Goal: Task Accomplishment & Management: Manage account settings

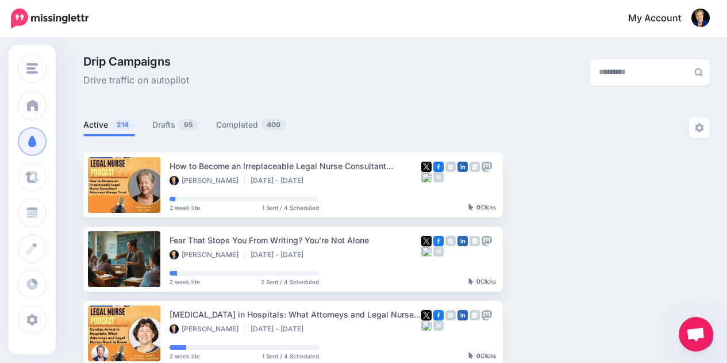
select select "**********"
click at [183, 119] on span "95" at bounding box center [188, 124] width 20 height 11
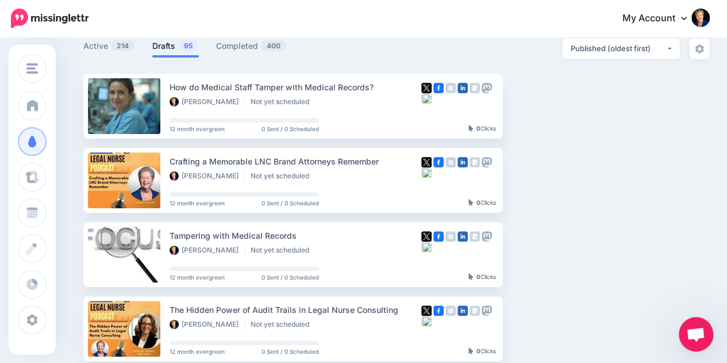
scroll to position [76, 0]
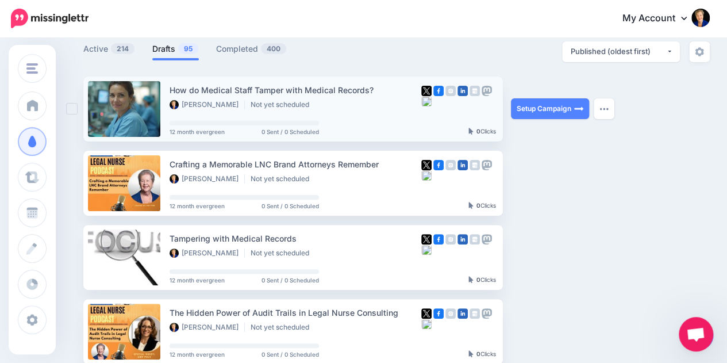
click at [529, 98] on div "Setup Campaign Review Campaign Regenerate Campaign Update Source URL Regenerate…" at bounding box center [554, 108] width 86 height 65
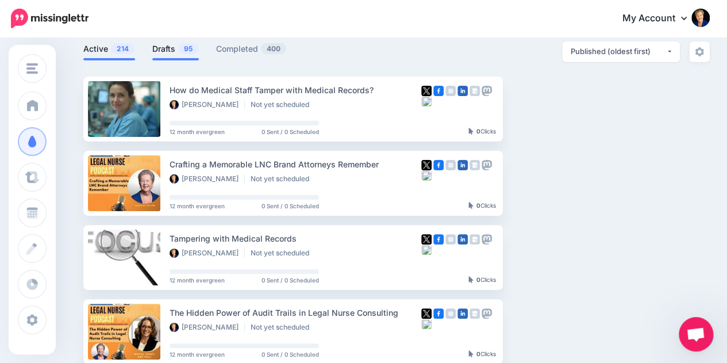
click at [103, 52] on link "Active 214" at bounding box center [109, 49] width 52 height 14
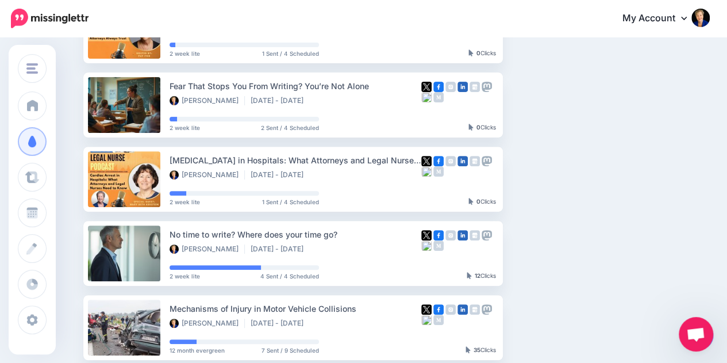
scroll to position [168, 0]
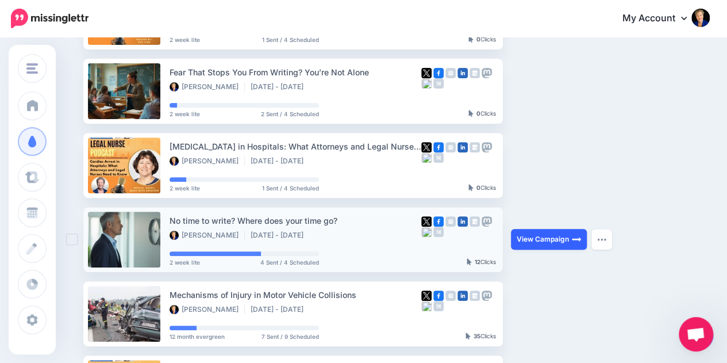
click at [571, 246] on link "View Campaign" at bounding box center [549, 239] width 76 height 21
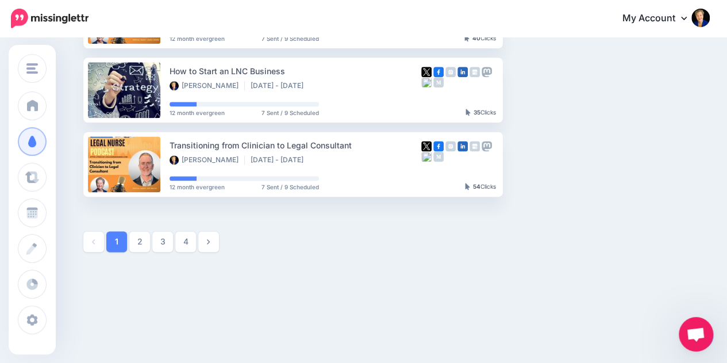
scroll to position [692, 0]
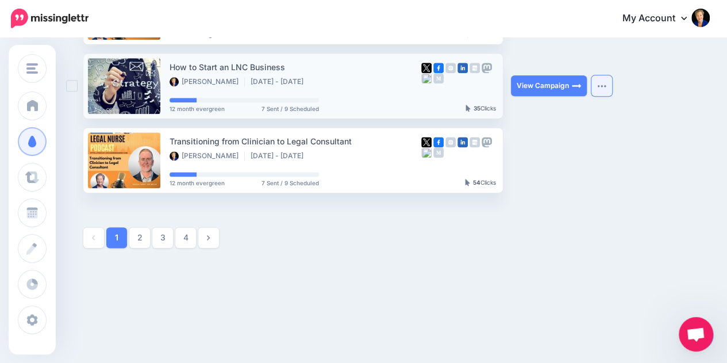
click at [608, 91] on button "button" at bounding box center [601, 85] width 21 height 21
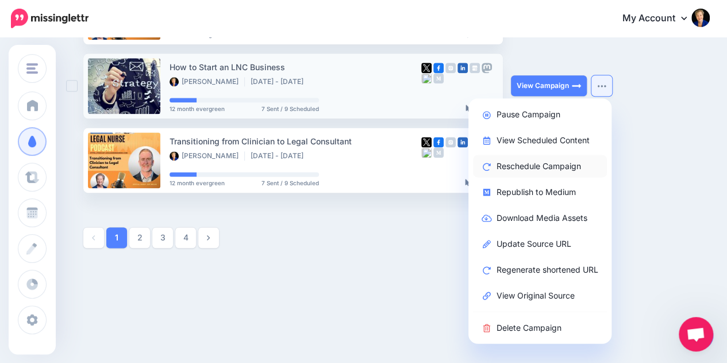
click at [530, 160] on link "Reschedule Campaign" at bounding box center [540, 166] width 134 height 22
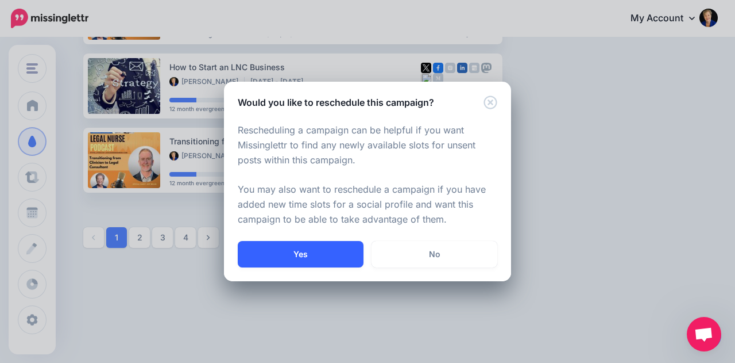
click at [306, 248] on button "Yes" at bounding box center [301, 254] width 126 height 26
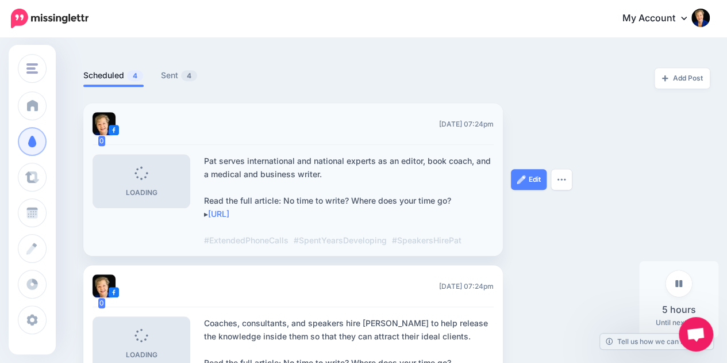
scroll to position [265, 0]
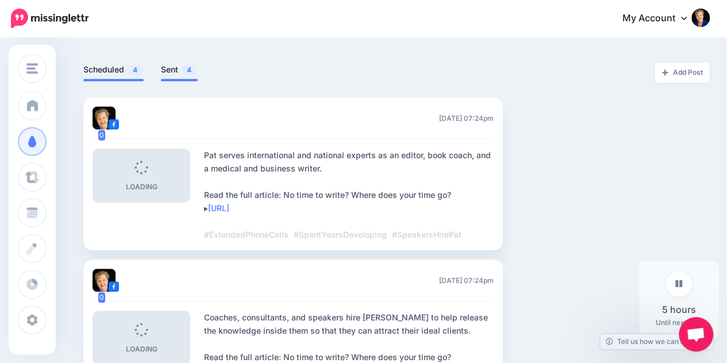
click at [172, 66] on link "Sent 4" at bounding box center [179, 70] width 37 height 14
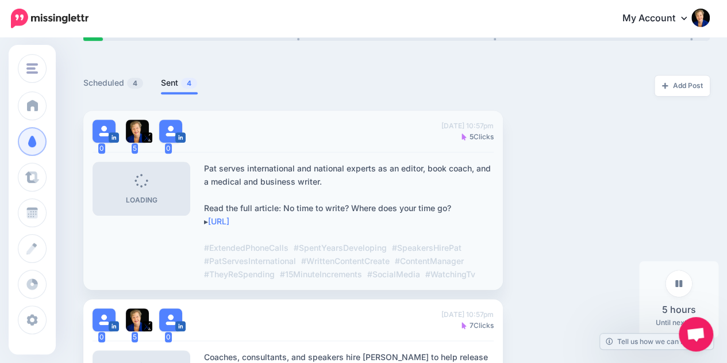
scroll to position [248, 0]
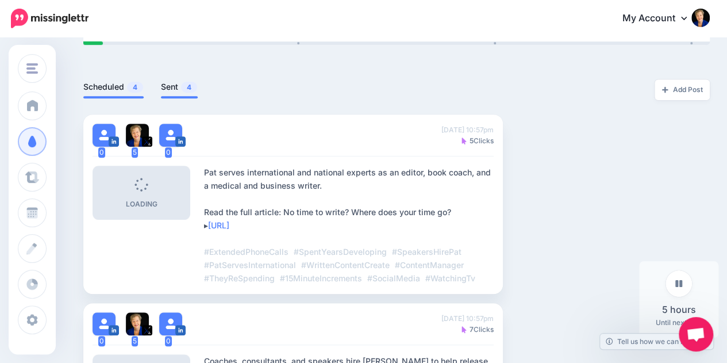
click at [114, 89] on link "Scheduled 4" at bounding box center [113, 87] width 60 height 14
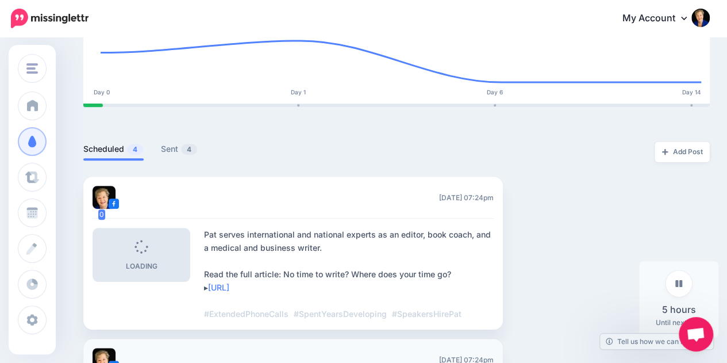
scroll to position [0, 0]
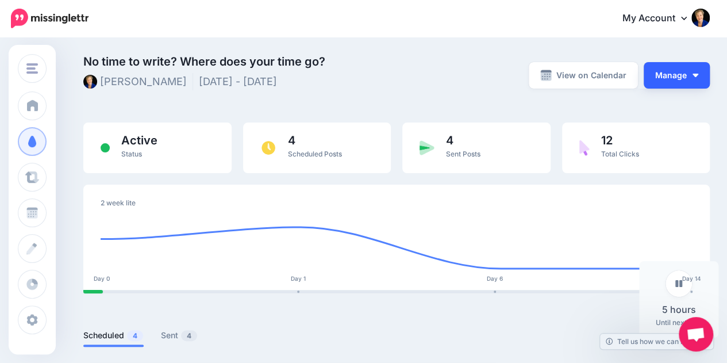
drag, startPoint x: 719, startPoint y: 79, endPoint x: 701, endPoint y: 72, distance: 19.6
click at [701, 72] on div "View on Calendar Manage Pause Campaign View Scheduled Content Reschedule Campai…" at bounding box center [611, 75] width 214 height 38
click at [701, 72] on button "Manage" at bounding box center [677, 75] width 66 height 26
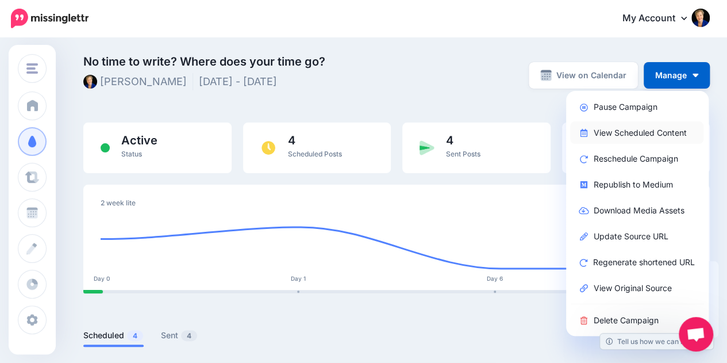
click at [637, 130] on link "View Scheduled Content" at bounding box center [636, 132] width 133 height 22
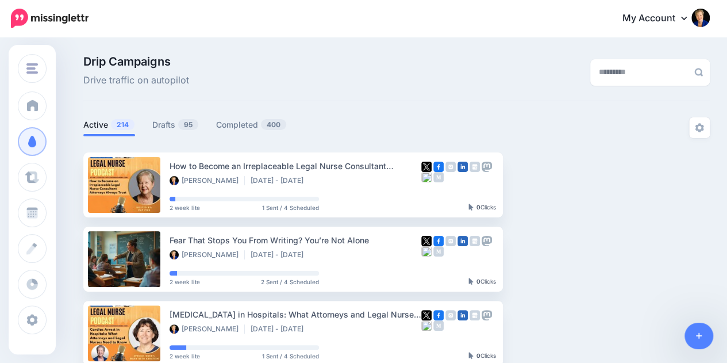
scroll to position [692, 0]
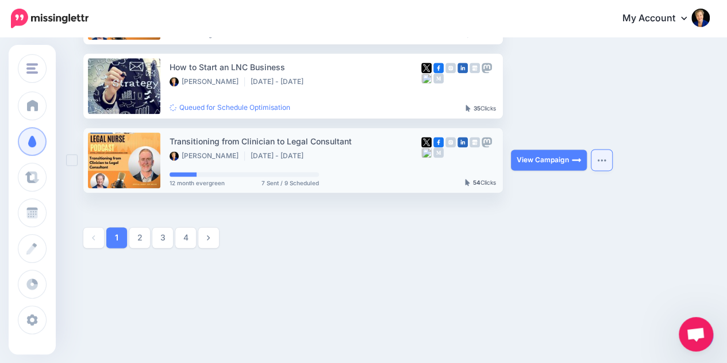
click at [607, 164] on button "button" at bounding box center [601, 159] width 21 height 21
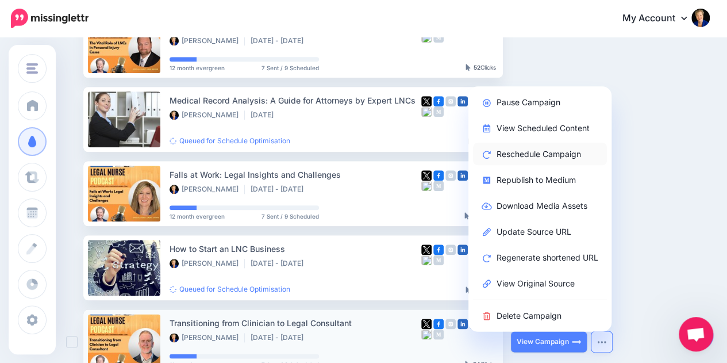
scroll to position [500, 0]
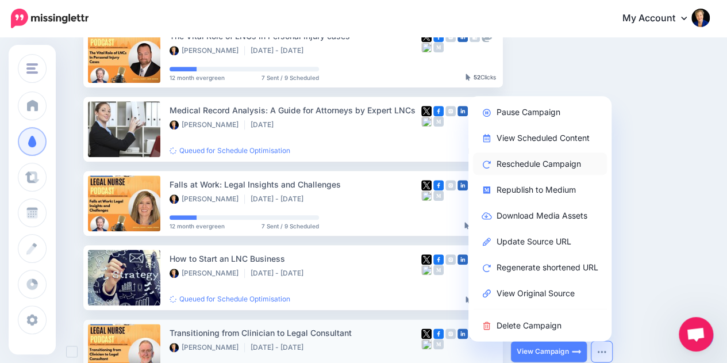
click at [548, 161] on link "Reschedule Campaign" at bounding box center [540, 163] width 134 height 22
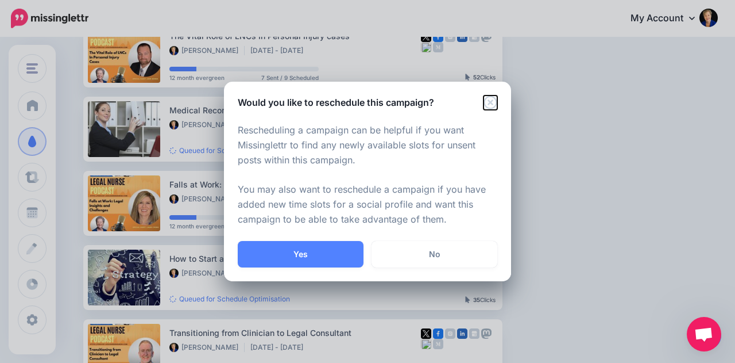
click at [491, 100] on icon "Close" at bounding box center [491, 102] width 14 height 14
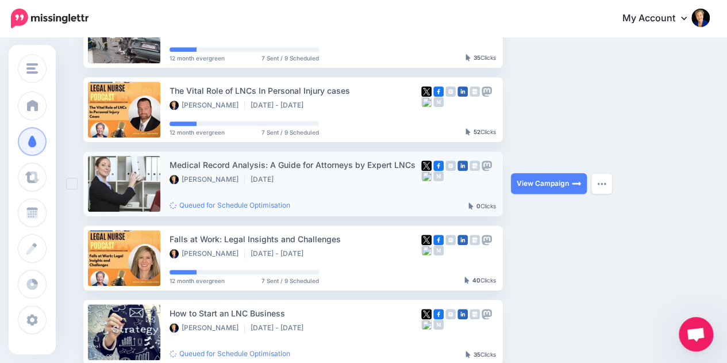
scroll to position [426, 0]
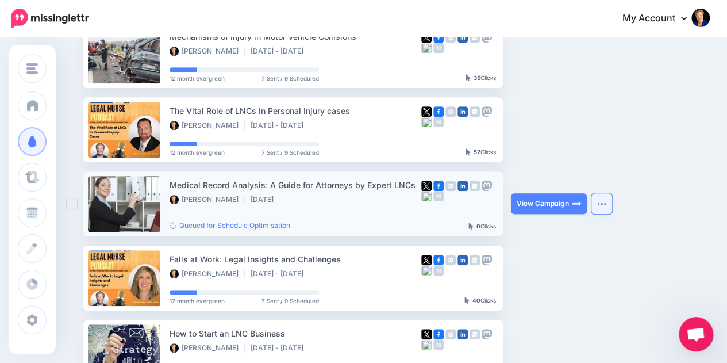
click at [602, 203] on img "button" at bounding box center [601, 203] width 9 height 3
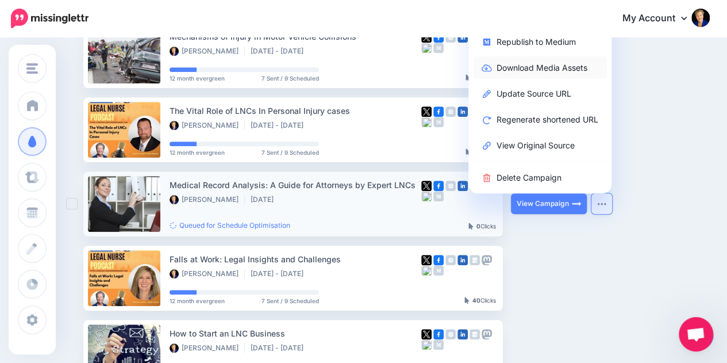
scroll to position [327, 0]
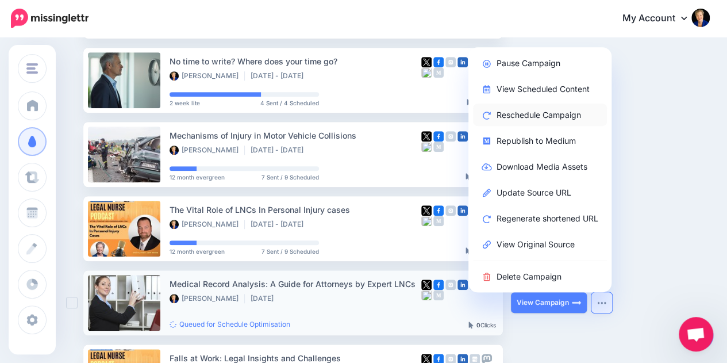
click at [522, 113] on link "Reschedule Campaign" at bounding box center [540, 114] width 134 height 22
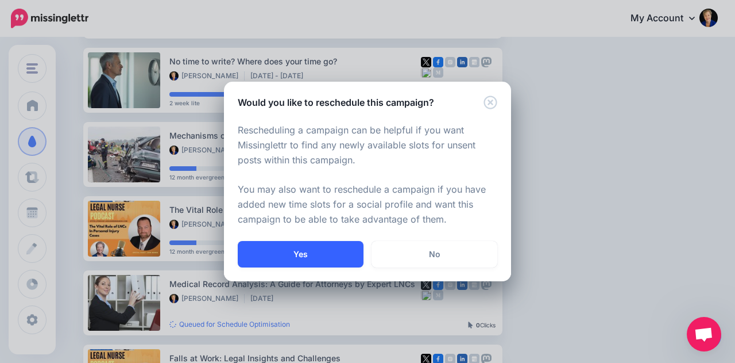
click at [293, 259] on button "Yes" at bounding box center [301, 254] width 126 height 26
